Goal: Navigation & Orientation: Find specific page/section

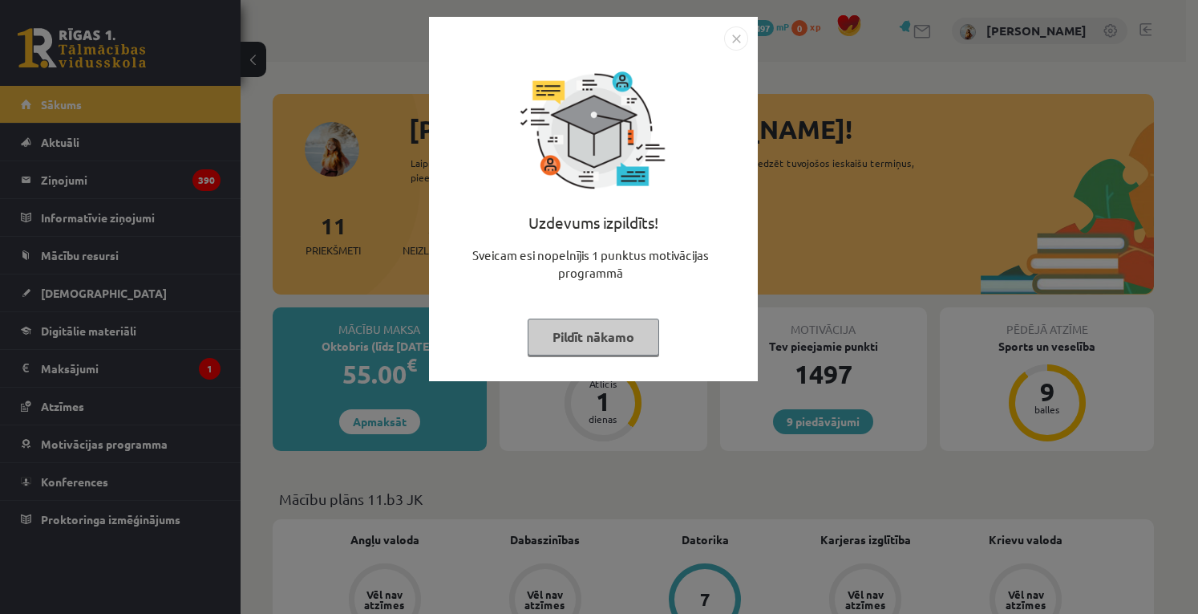
click at [735, 38] on img "Close" at bounding box center [736, 38] width 24 height 24
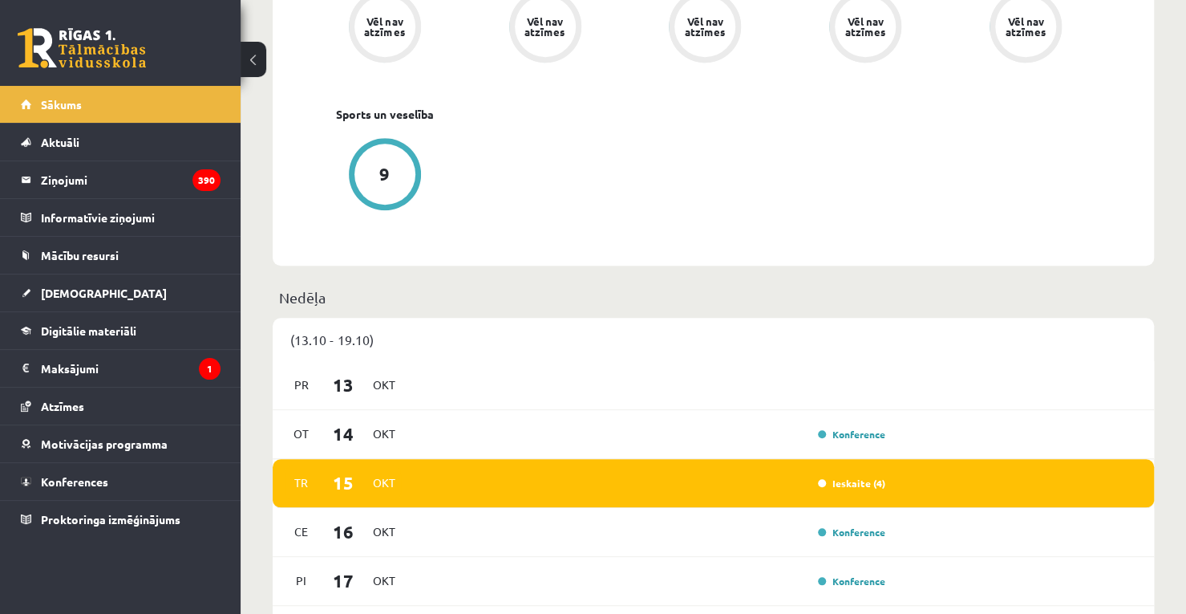
scroll to position [882, 0]
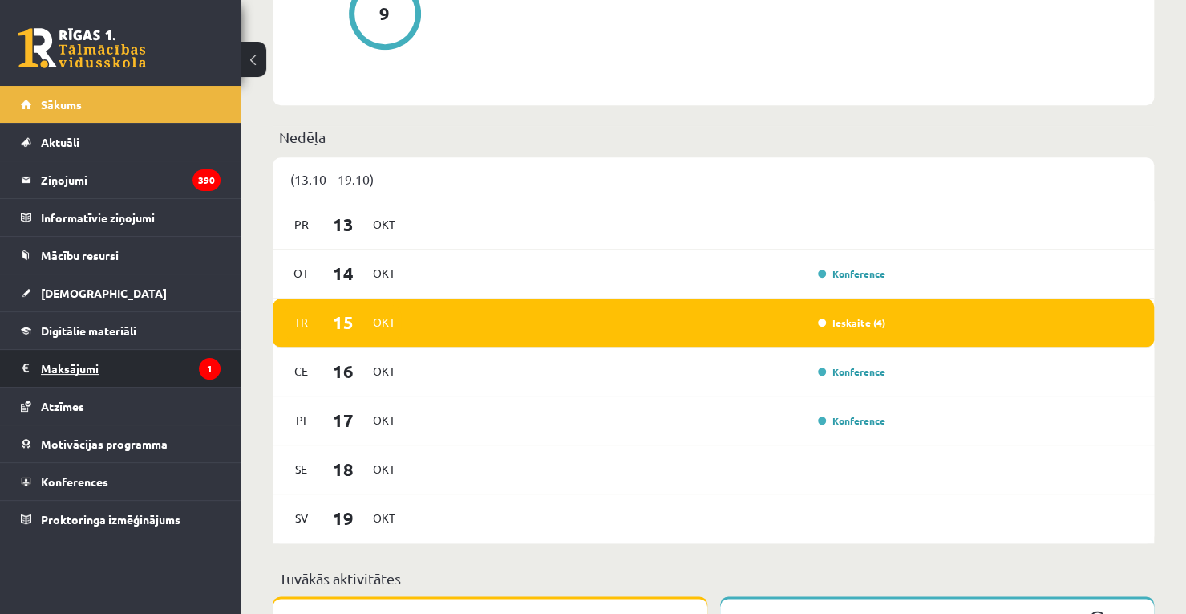
click at [95, 360] on legend "Maksājumi 1" at bounding box center [131, 368] width 180 height 37
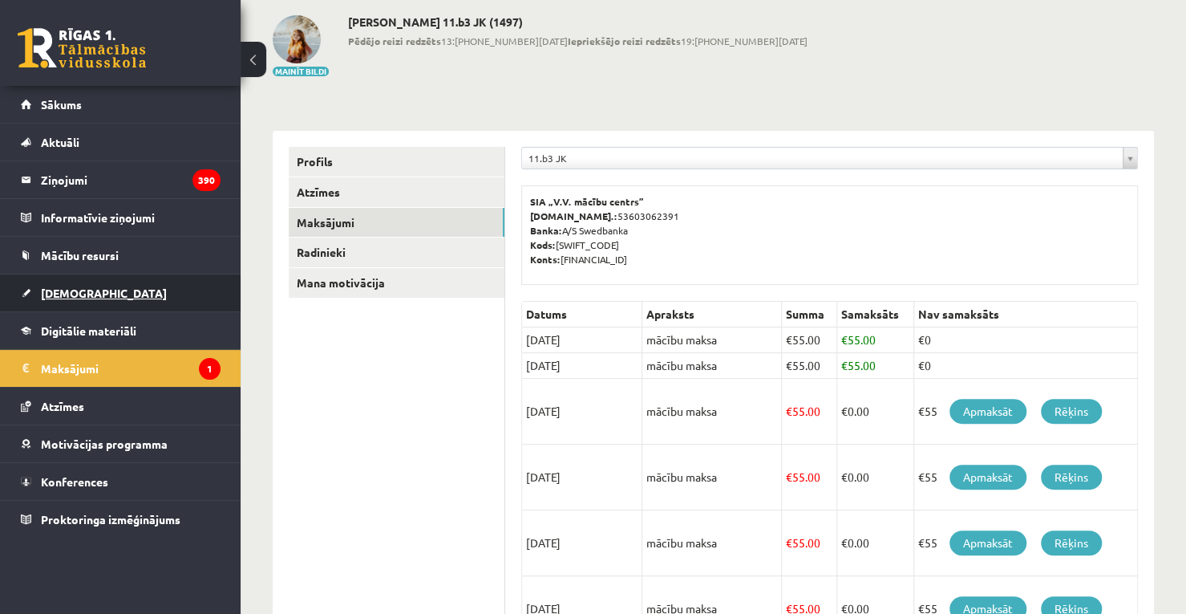
scroll to position [78, 0]
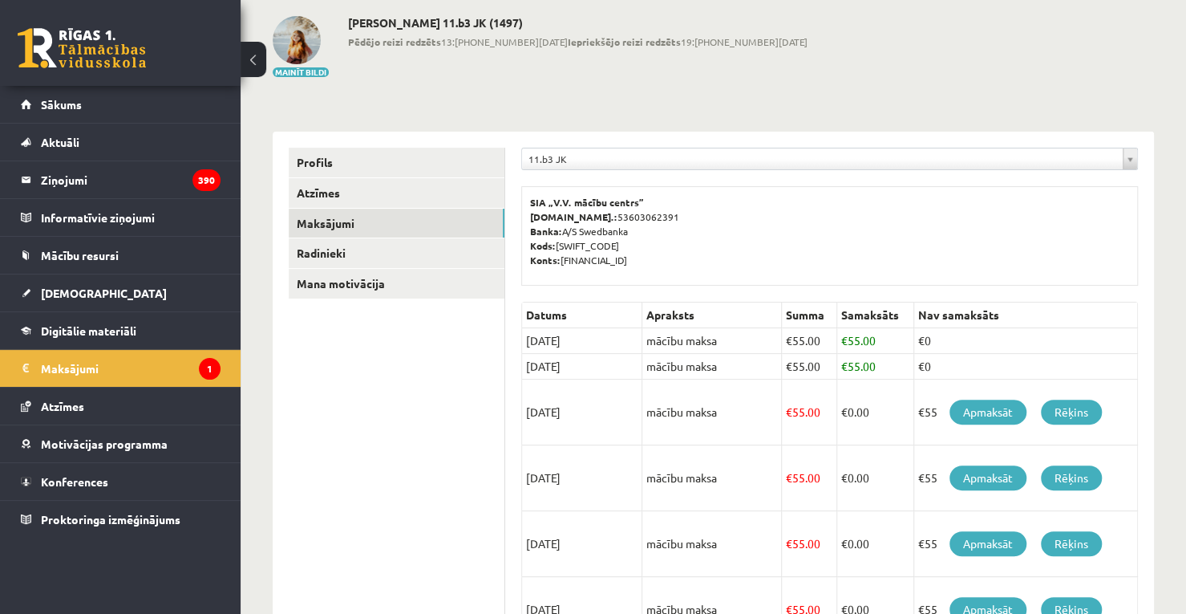
click at [406, 514] on ul "Profils Atzīmes Maksājumi [GEOGRAPHIC_DATA] Mana motivācija" at bounding box center [397, 560] width 217 height 824
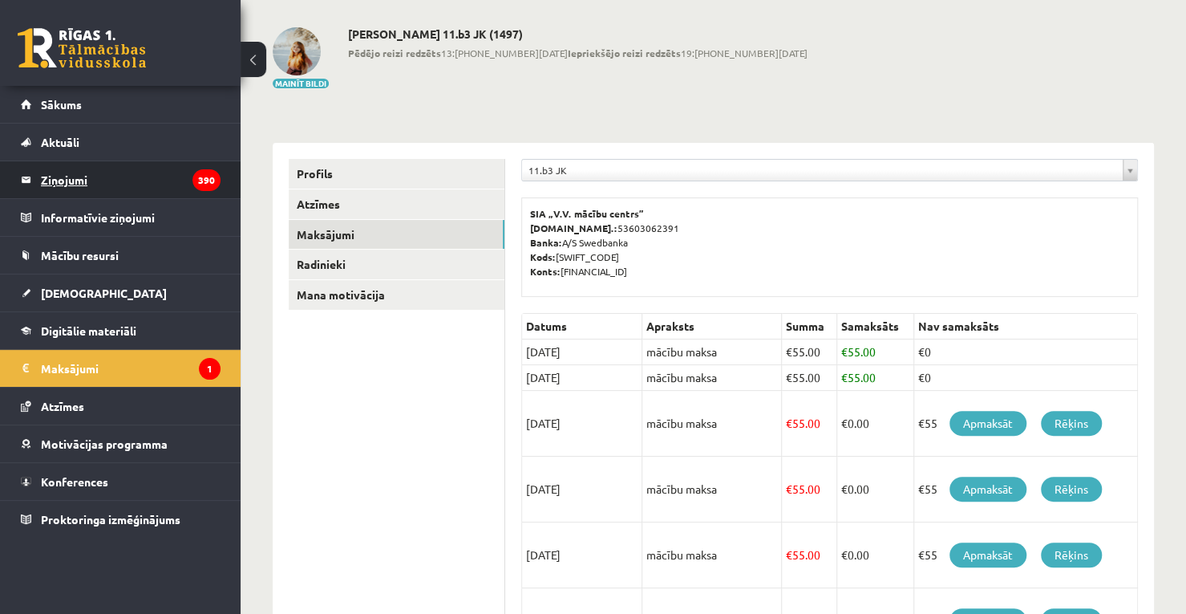
scroll to position [0, 0]
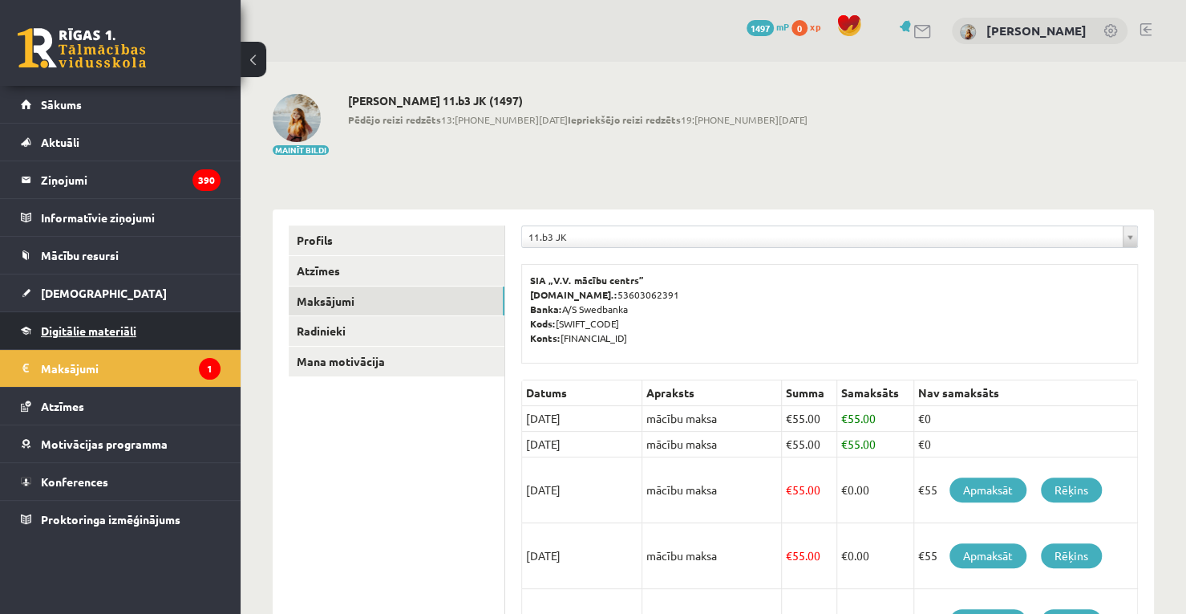
click at [63, 328] on span "Digitālie materiāli" at bounding box center [88, 330] width 95 height 14
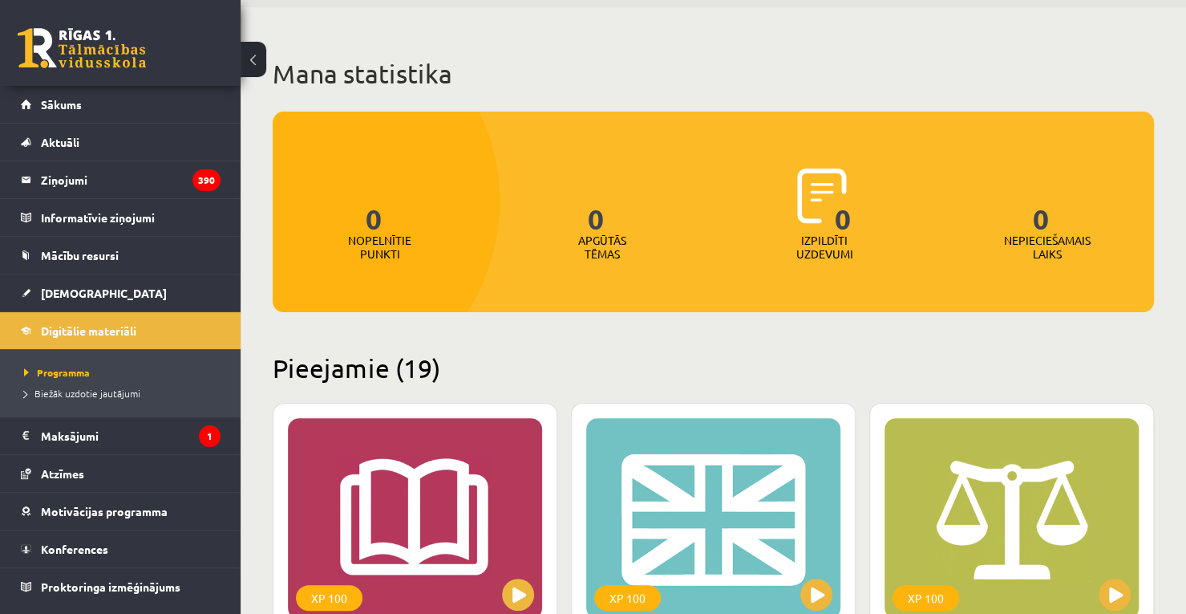
scroll to position [80, 0]
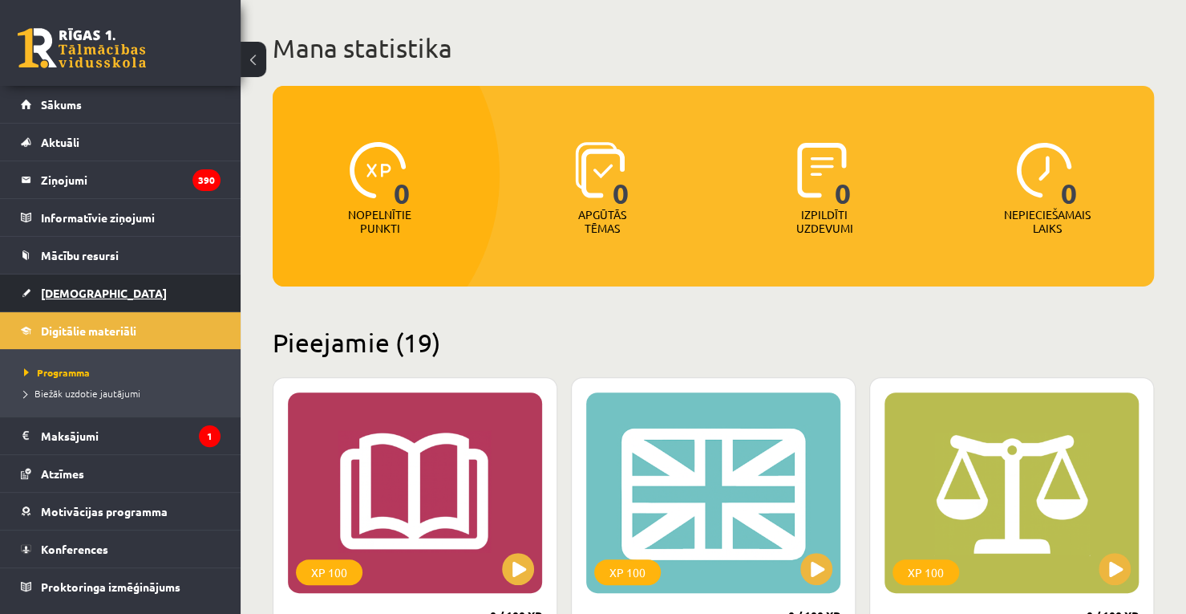
click at [67, 292] on span "[DEMOGRAPHIC_DATA]" at bounding box center [104, 293] width 126 height 14
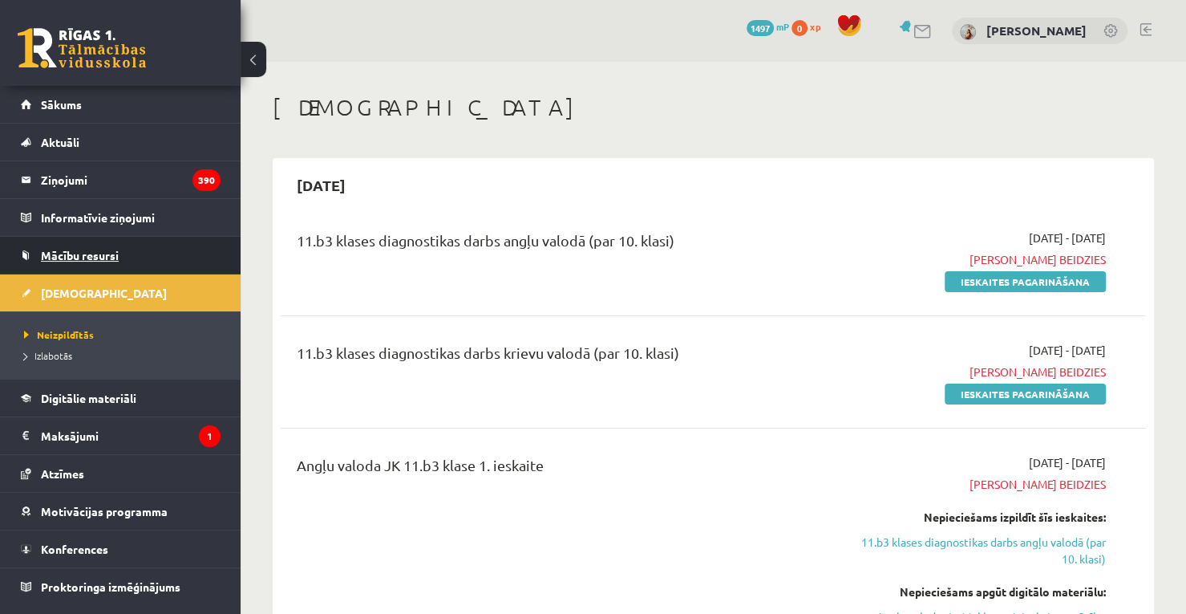
click at [64, 256] on span "Mācību resursi" at bounding box center [80, 255] width 78 height 14
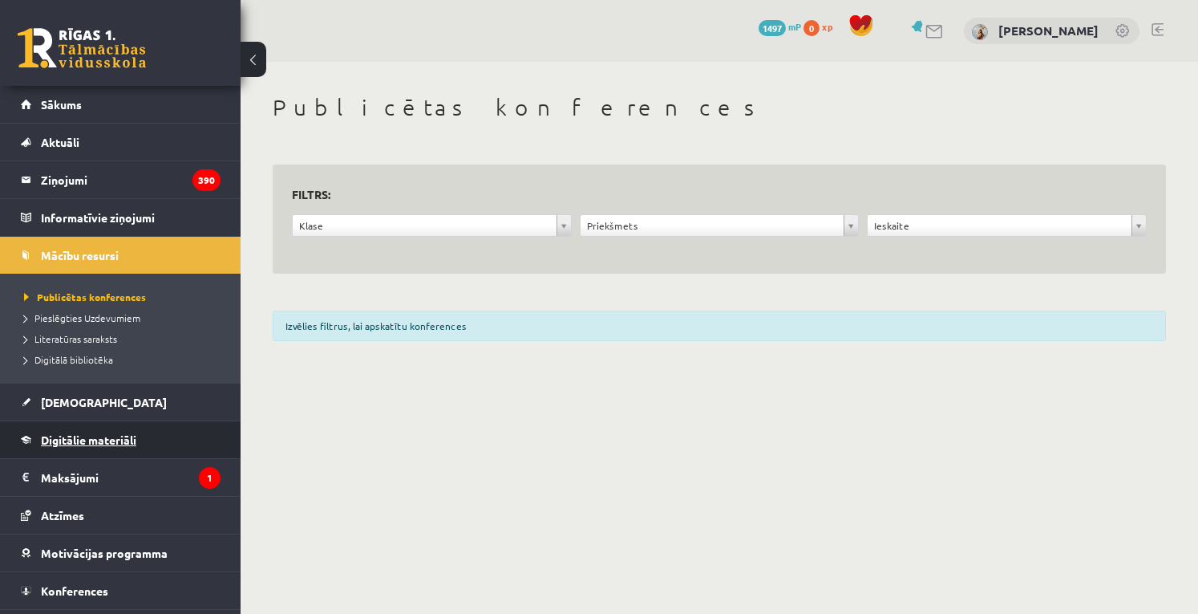
click at [80, 436] on span "Digitālie materiāli" at bounding box center [88, 439] width 95 height 14
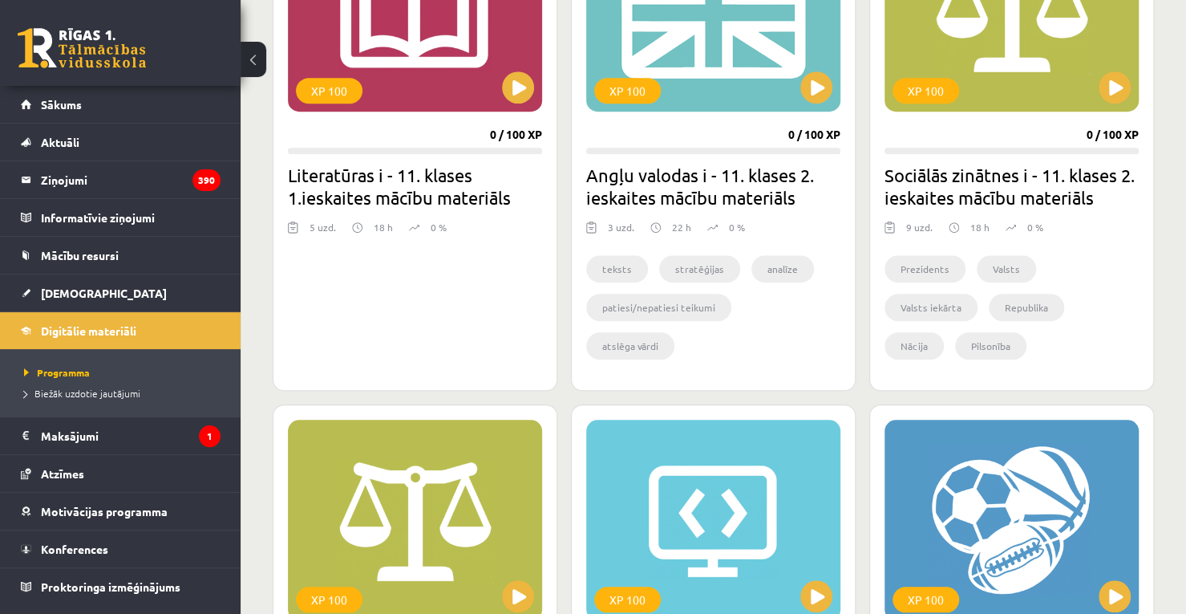
scroll to position [481, 0]
